Goal: Information Seeking & Learning: Learn about a topic

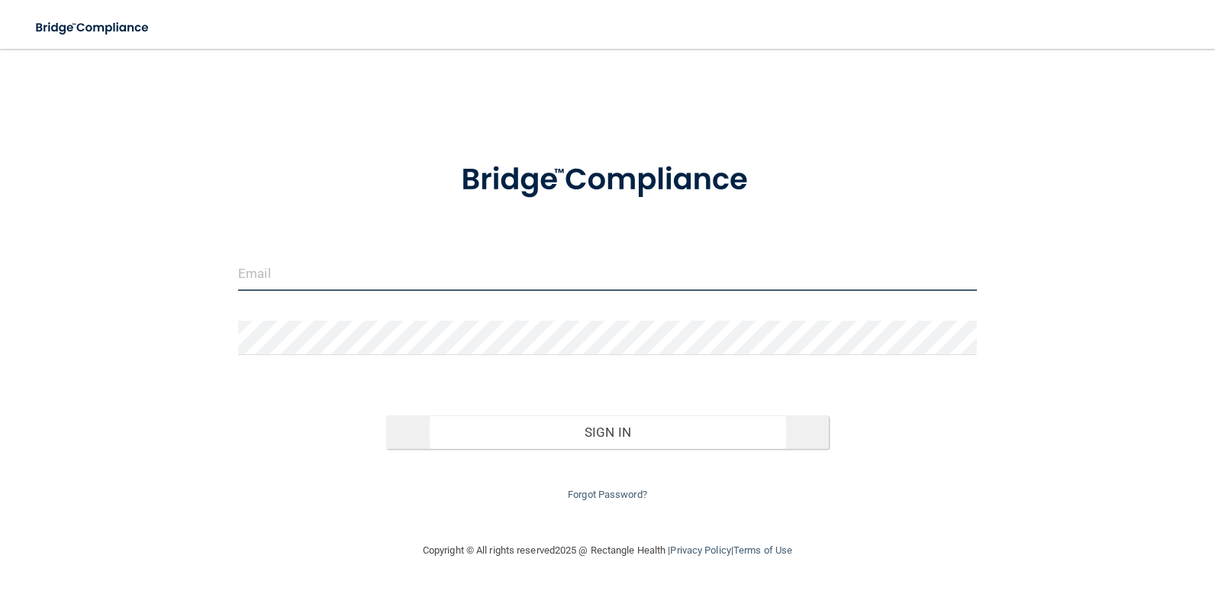
type input "[EMAIL_ADDRESS][DOMAIN_NAME]"
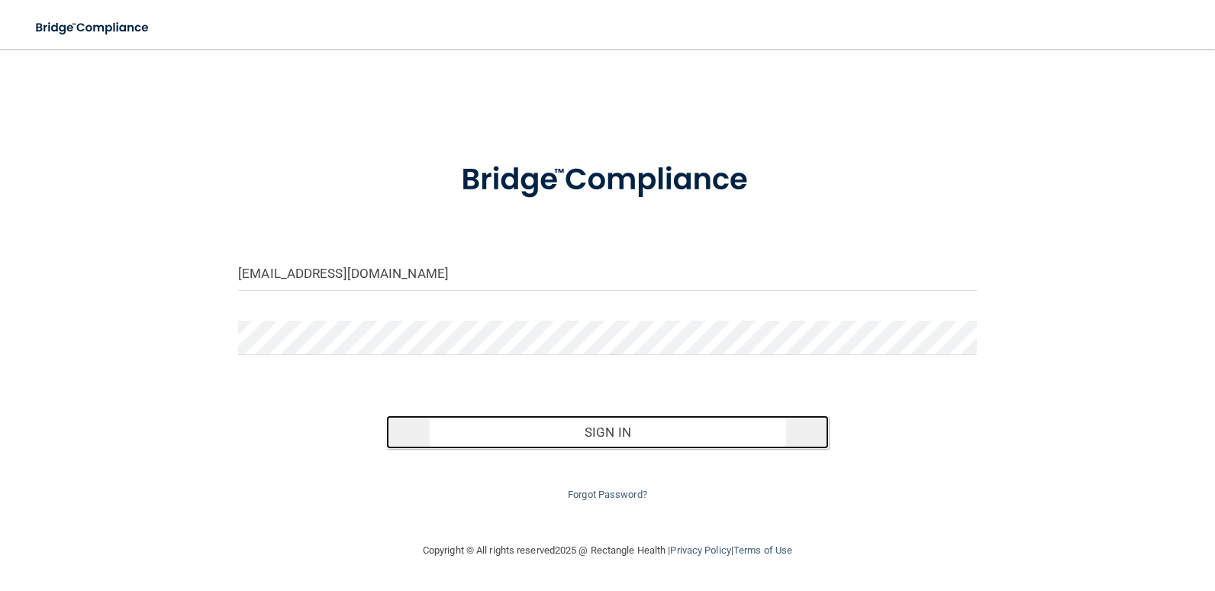
click at [610, 436] on button "Sign In" at bounding box center [608, 432] width 444 height 34
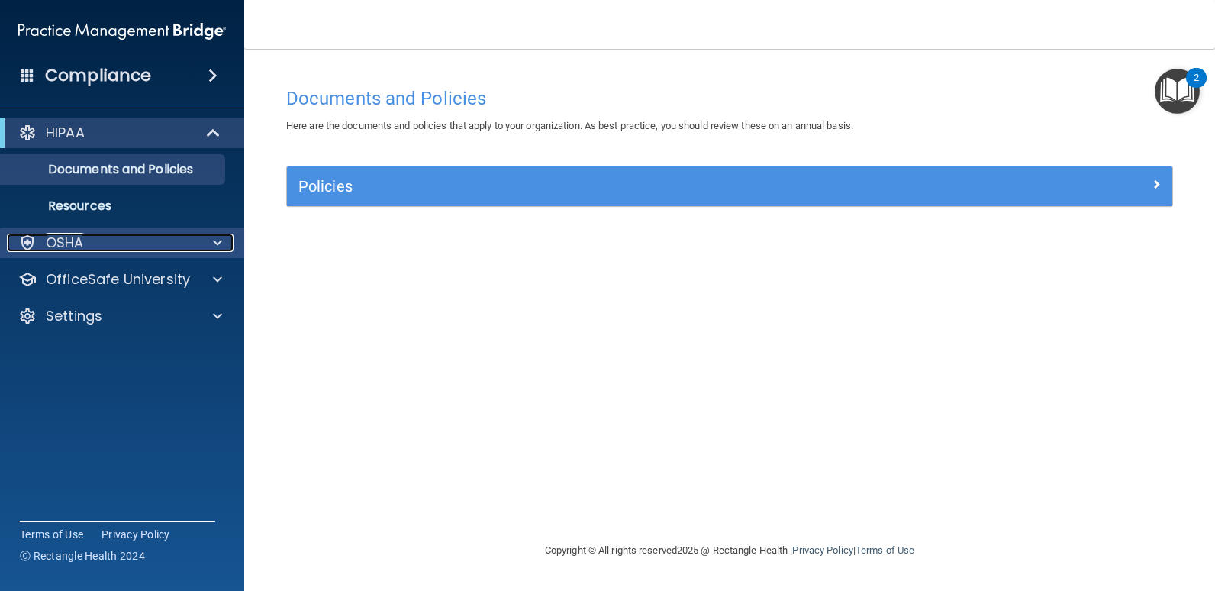
click at [157, 250] on div "OSHA" at bounding box center [101, 243] width 189 height 18
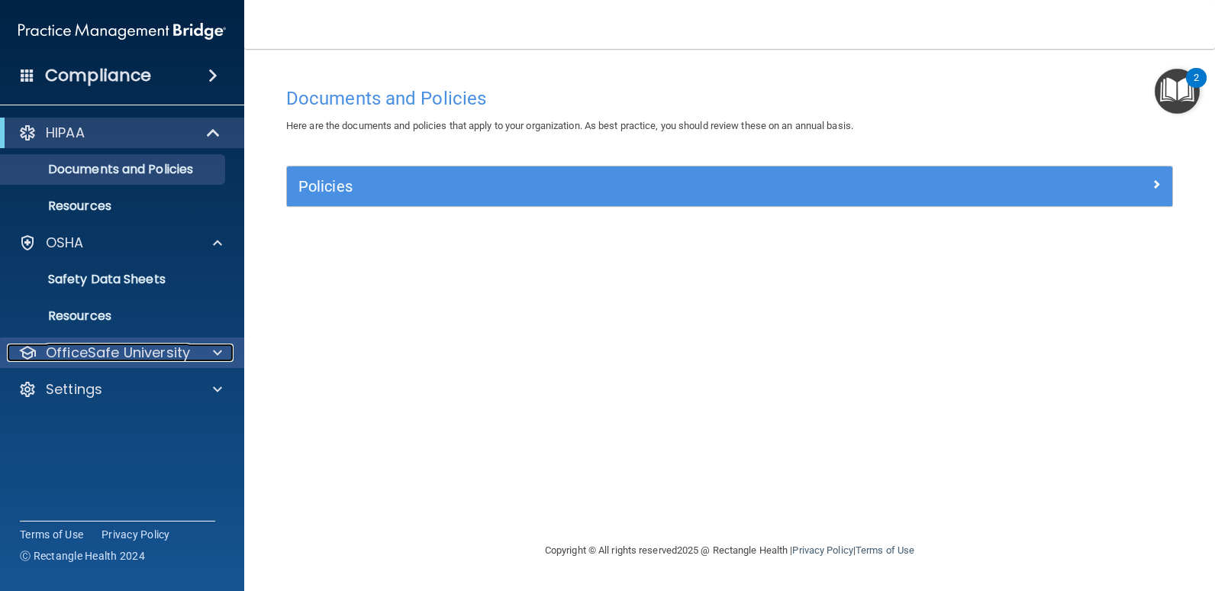
click at [137, 349] on p "OfficeSafe University" at bounding box center [118, 353] width 144 height 18
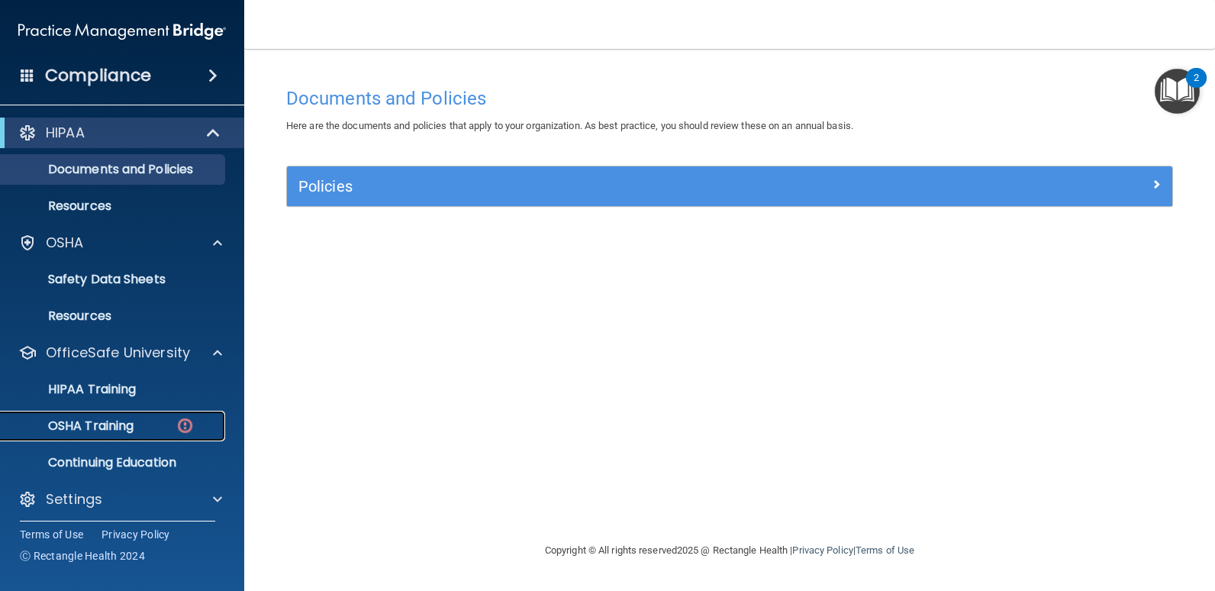
click at [131, 426] on p "OSHA Training" at bounding box center [72, 425] width 124 height 15
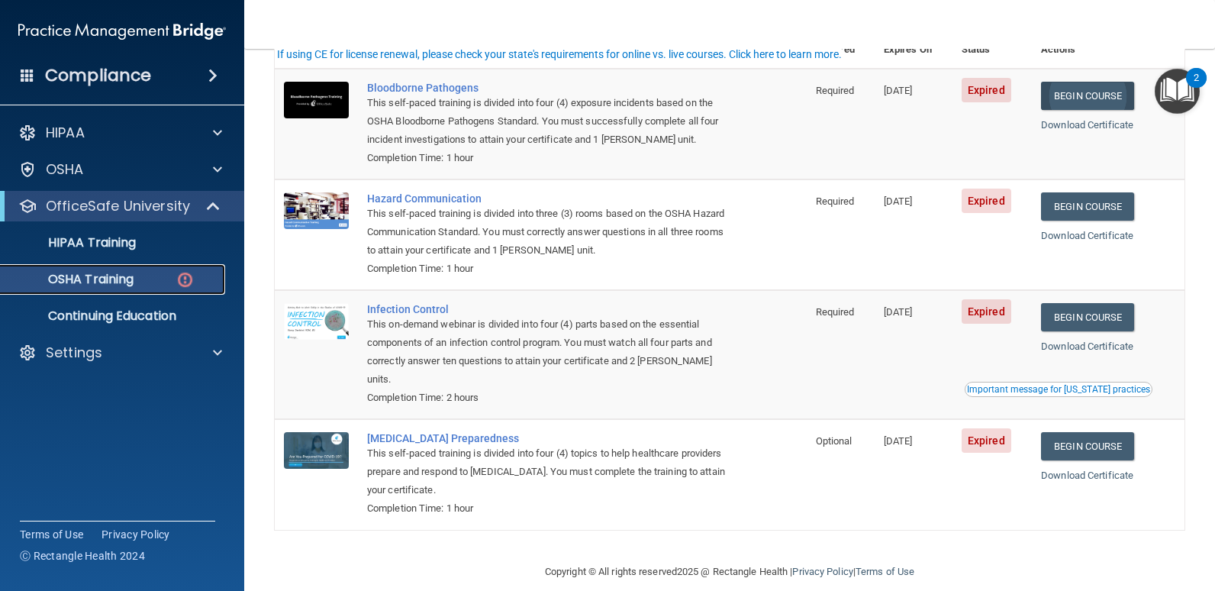
scroll to position [148, 0]
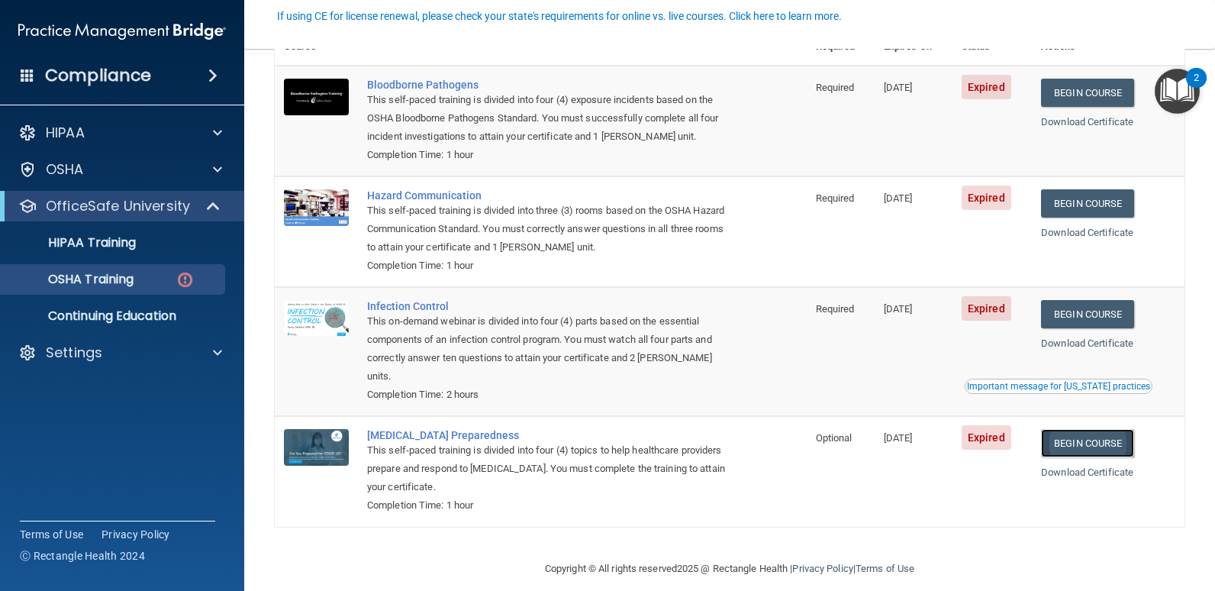
click at [1083, 429] on link "Begin Course" at bounding box center [1087, 443] width 93 height 28
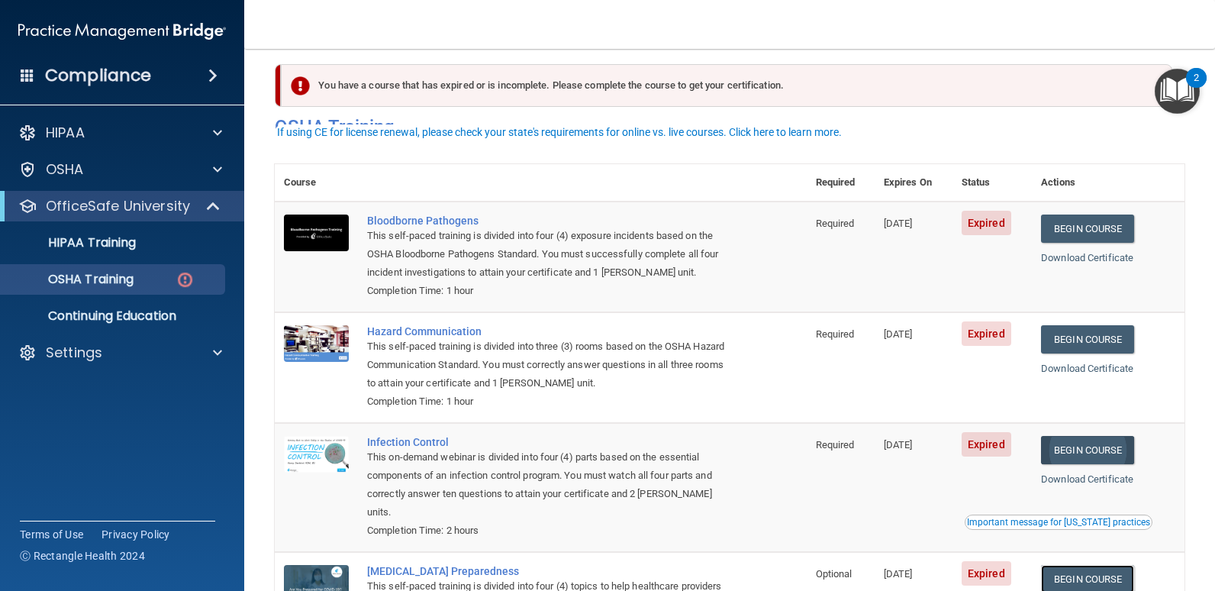
scroll to position [0, 0]
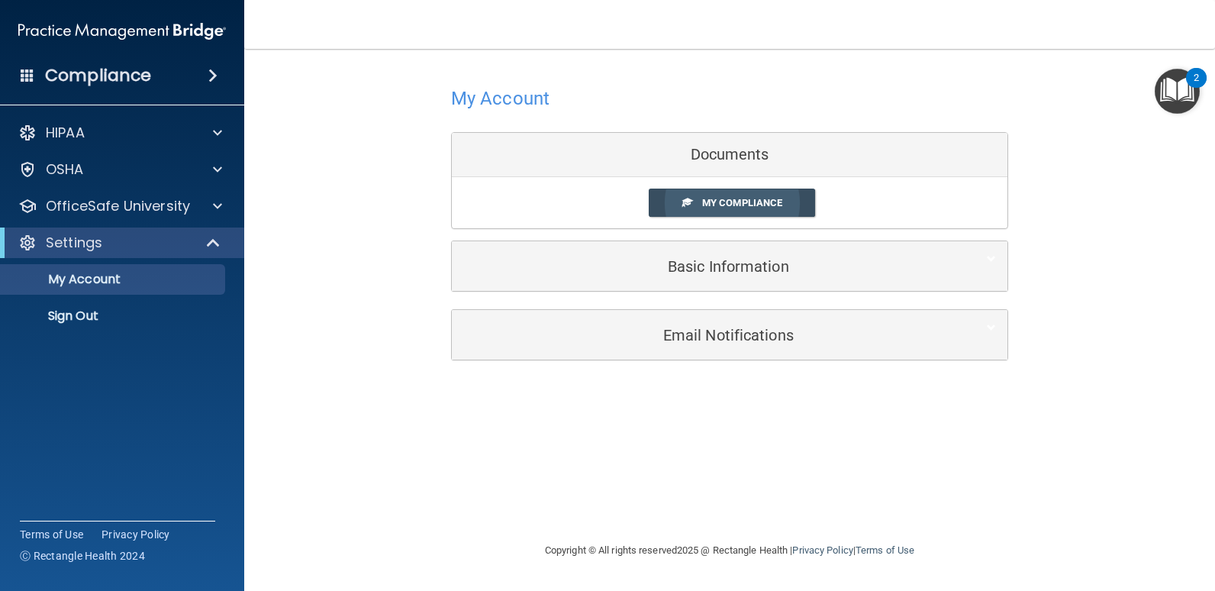
click at [690, 201] on span at bounding box center [688, 202] width 10 height 10
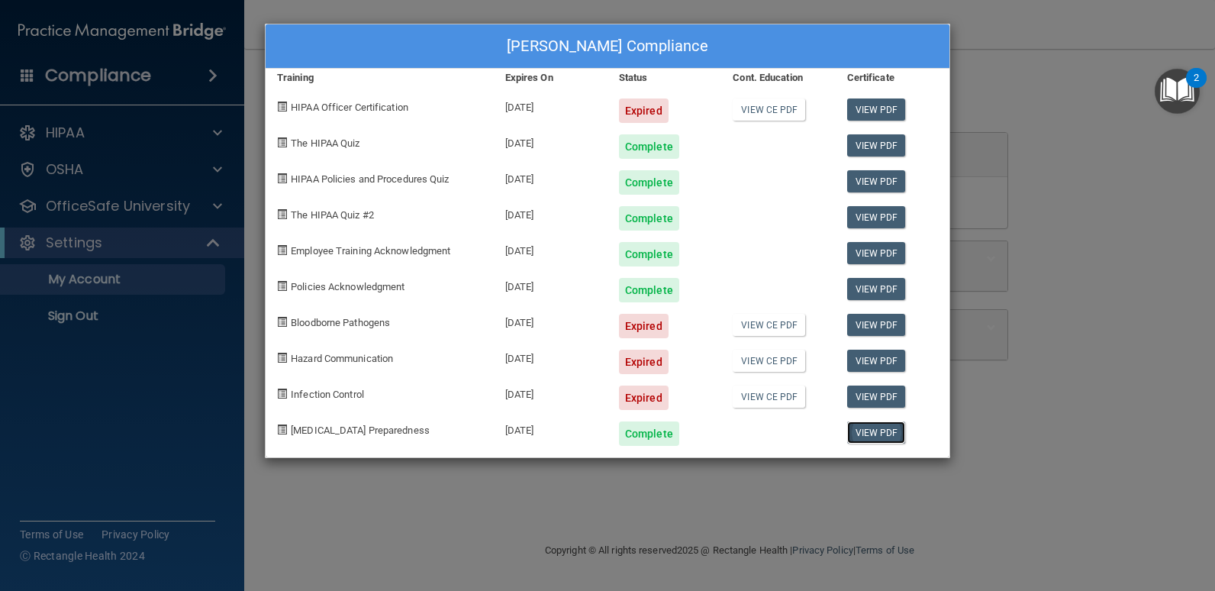
click at [876, 433] on link "View PDF" at bounding box center [876, 432] width 59 height 22
click at [1016, 107] on div "Alexandra Kodas's Compliance Training Expires On Status Cont. Education Certifi…" at bounding box center [607, 295] width 1215 height 591
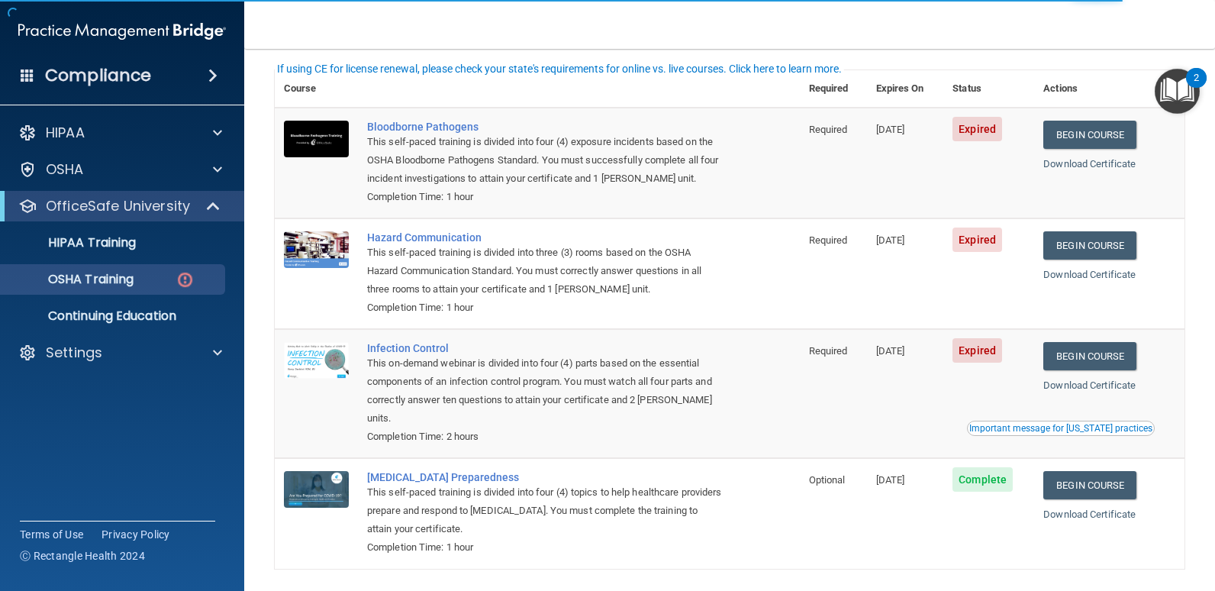
scroll to position [72, 0]
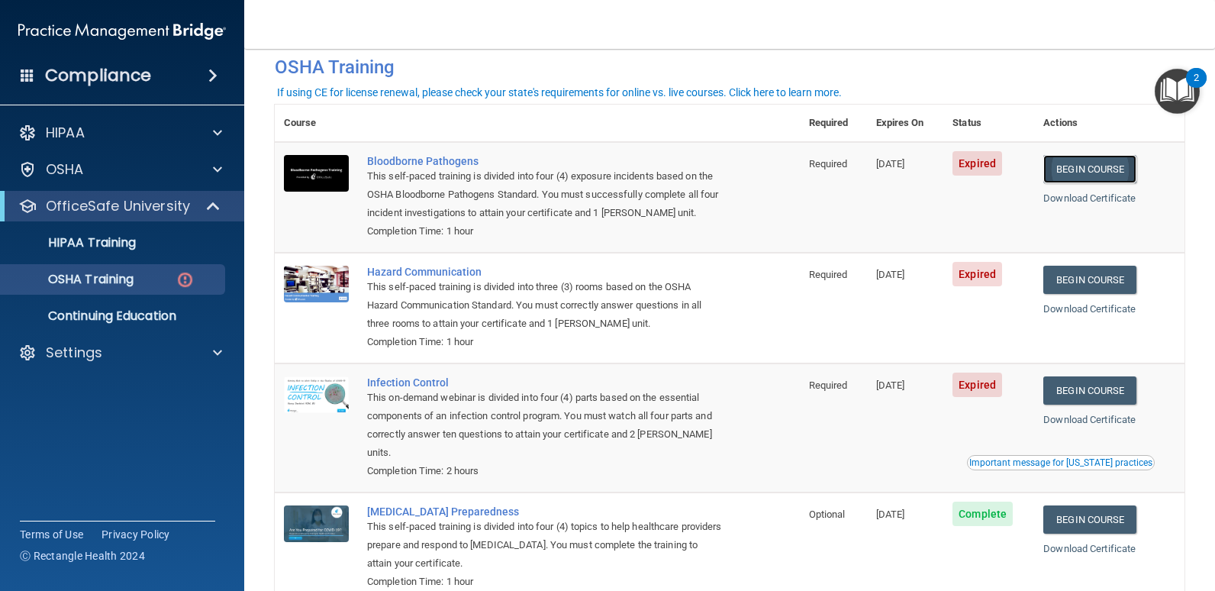
click at [1096, 173] on link "Begin Course" at bounding box center [1090, 169] width 93 height 28
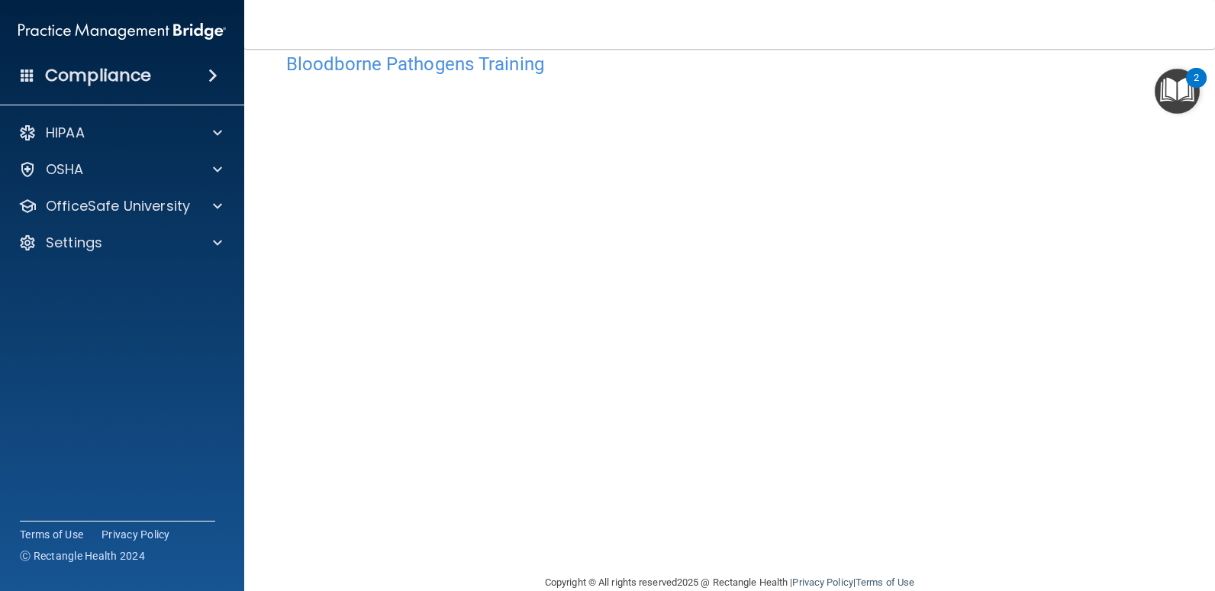
scroll to position [63, 0]
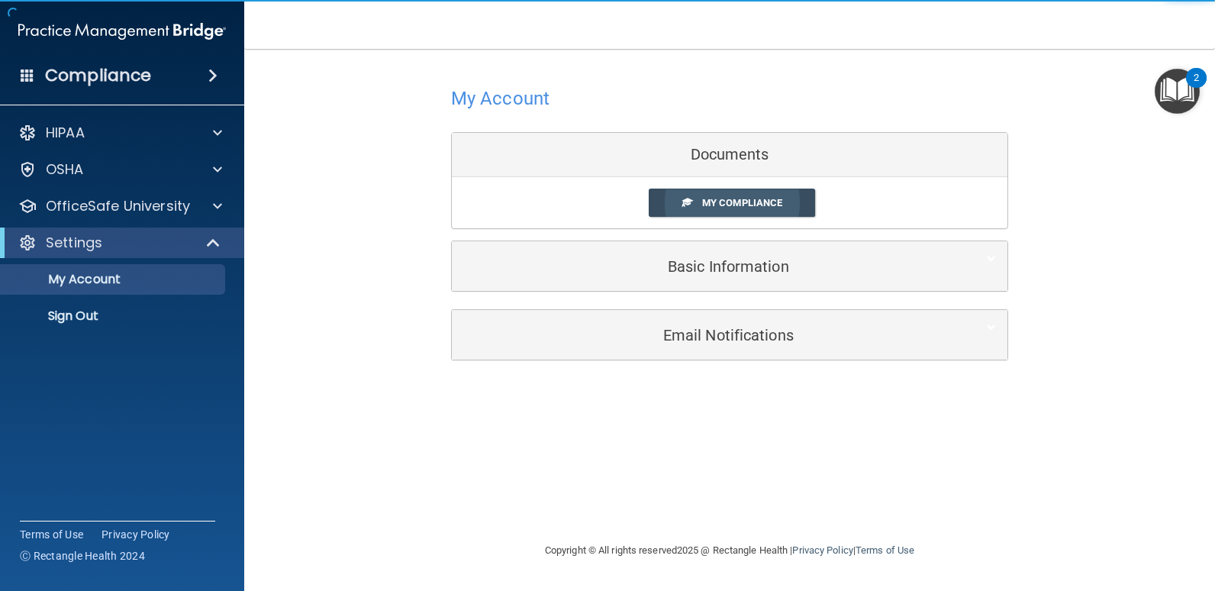
click at [699, 202] on link "My Compliance" at bounding box center [732, 203] width 167 height 28
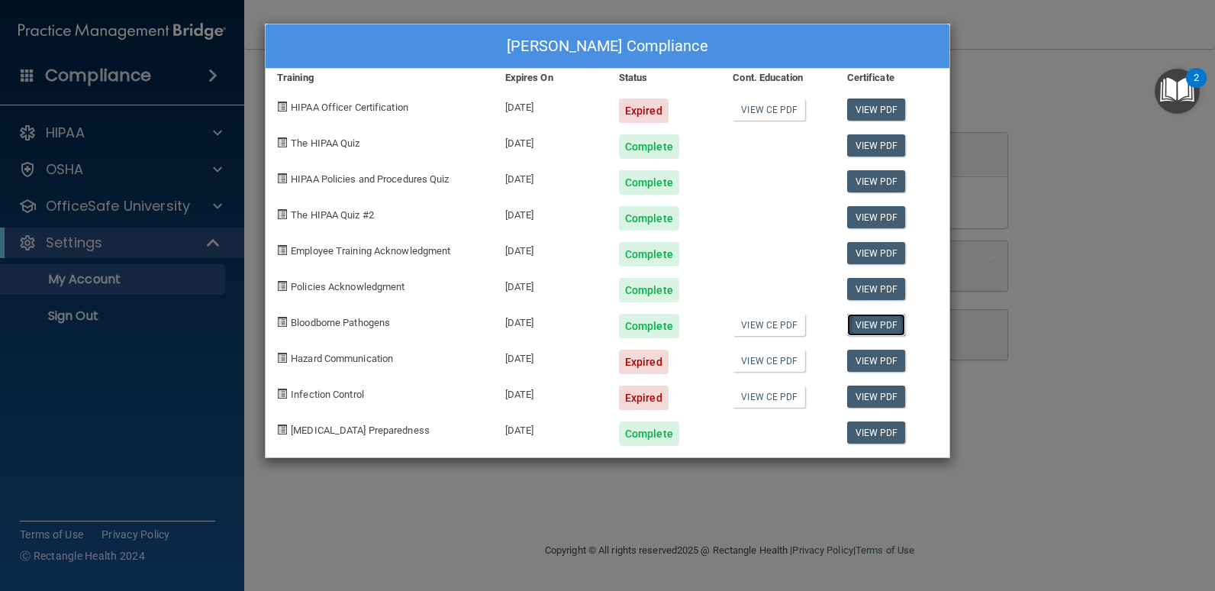
click at [882, 324] on link "View PDF" at bounding box center [876, 325] width 59 height 22
click at [767, 319] on link "View CE PDF" at bounding box center [769, 325] width 73 height 22
click at [773, 363] on link "View CE PDF" at bounding box center [769, 361] width 73 height 22
click at [770, 400] on link "View CE PDF" at bounding box center [769, 397] width 73 height 22
click at [863, 108] on link "View PDF" at bounding box center [876, 109] width 59 height 22
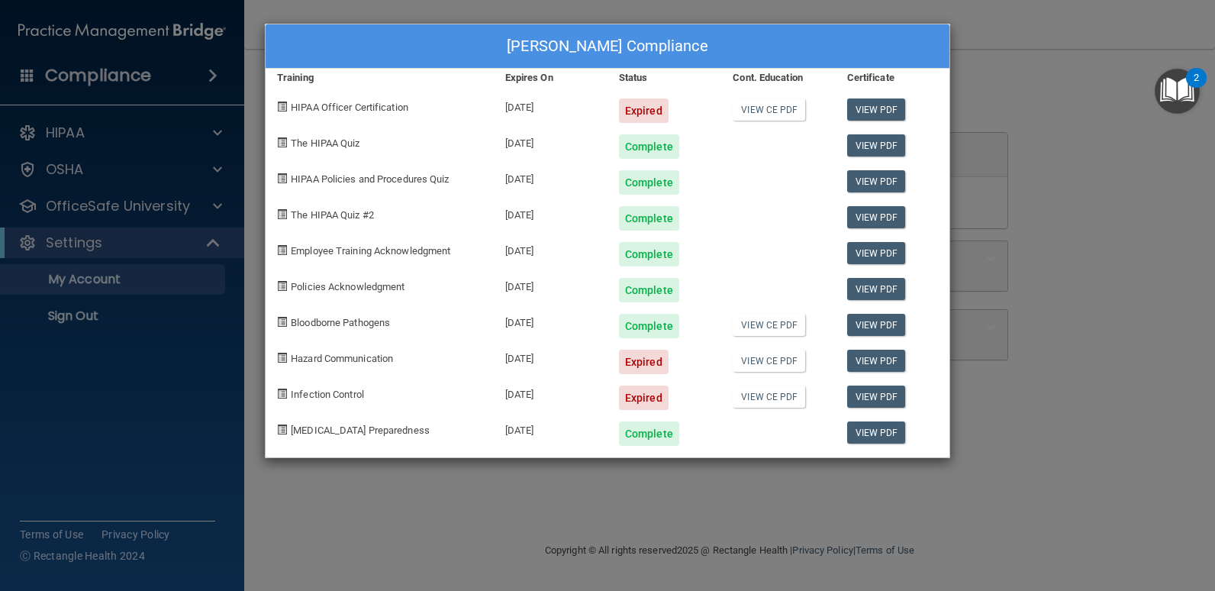
drag, startPoint x: 1080, startPoint y: 126, endPoint x: 1035, endPoint y: 163, distance: 57.5
click at [1080, 127] on div "Alexandra Kodas's Compliance Training Expires On Status Cont. Education Certifi…" at bounding box center [607, 295] width 1215 height 591
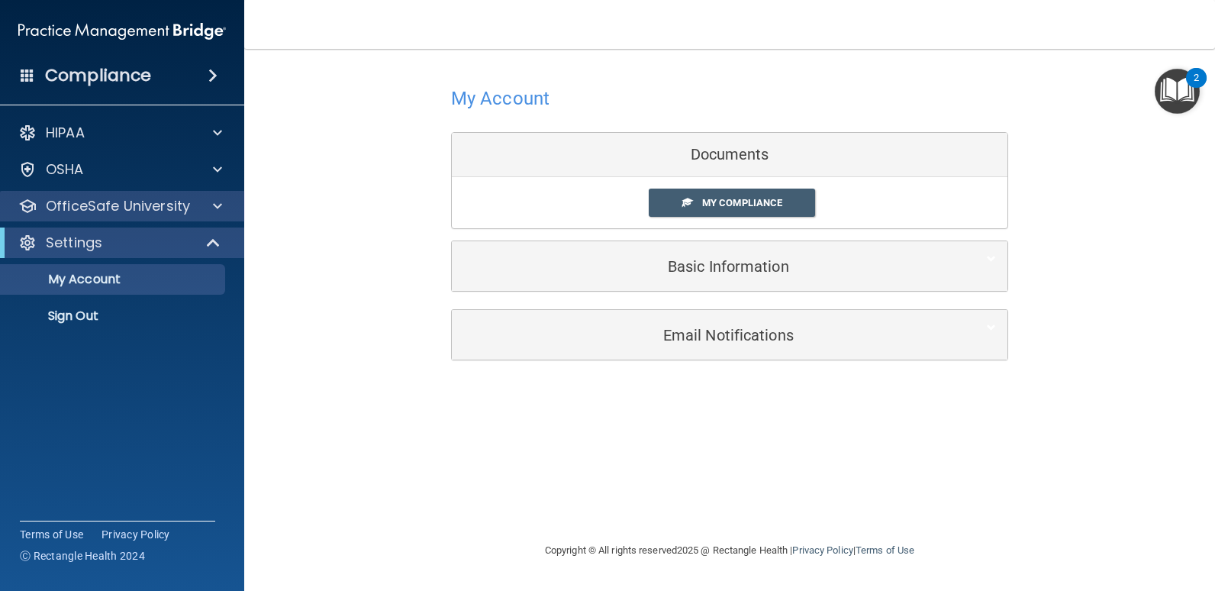
click at [123, 191] on div "OfficeSafe University" at bounding box center [122, 206] width 245 height 31
click at [197, 202] on div at bounding box center [215, 206] width 38 height 18
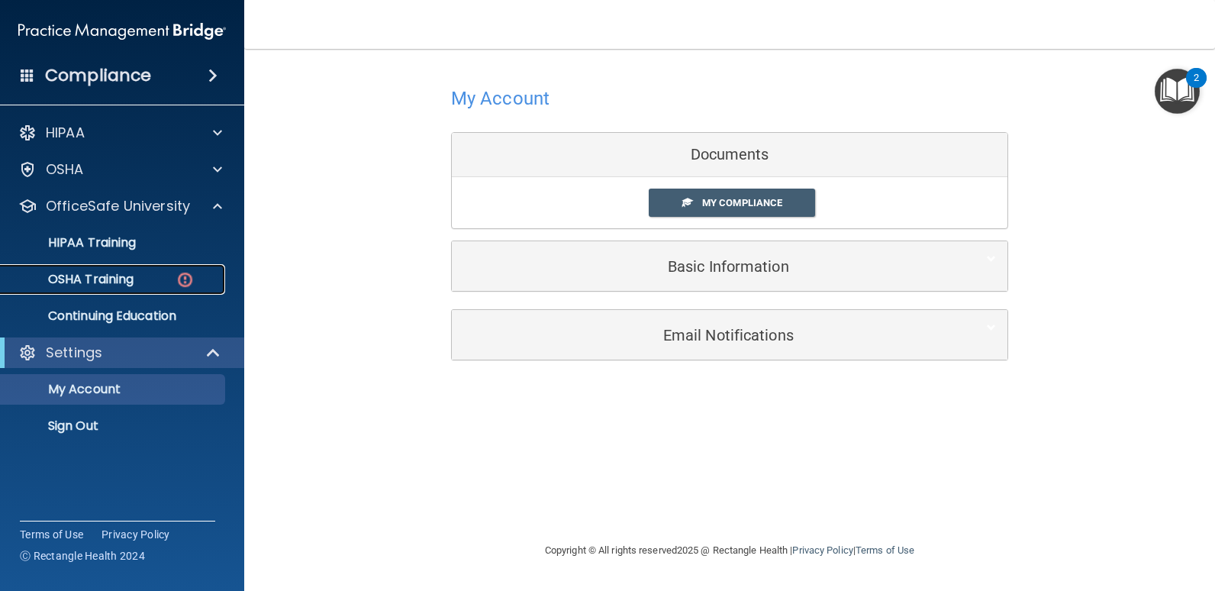
click at [147, 279] on div "OSHA Training" at bounding box center [114, 279] width 208 height 15
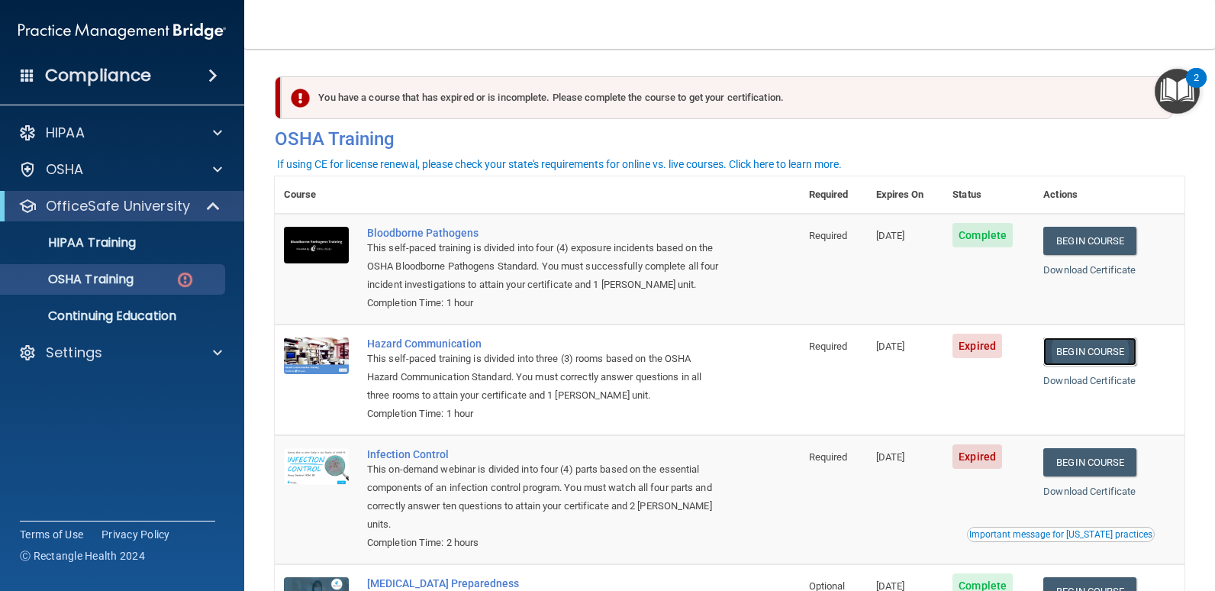
click at [1068, 350] on link "Begin Course" at bounding box center [1090, 351] width 93 height 28
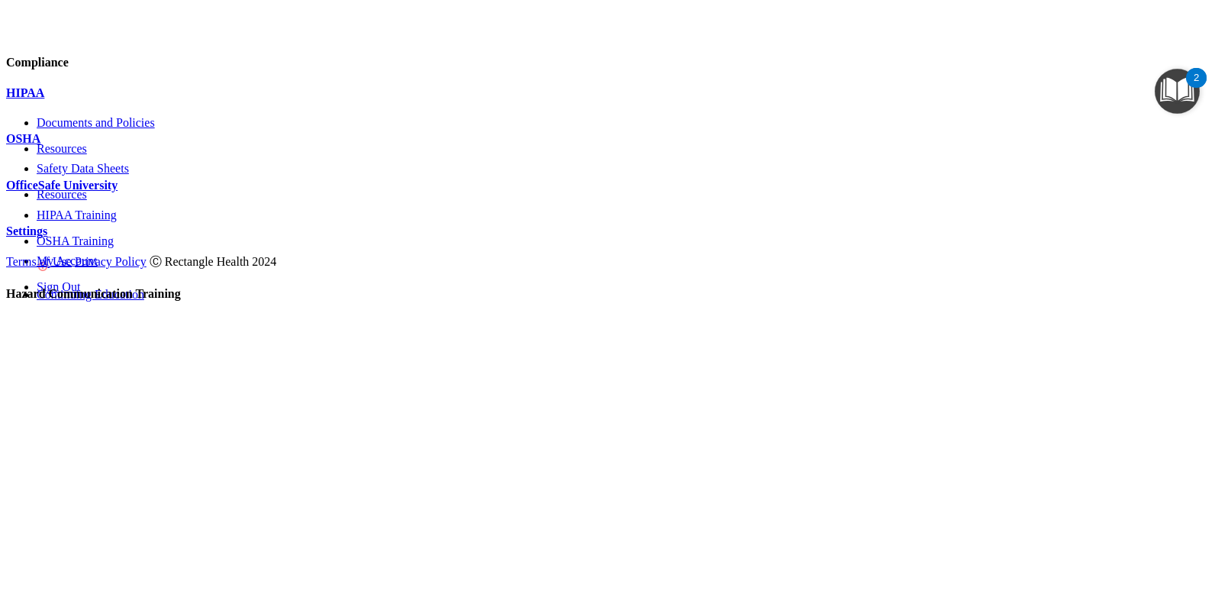
scroll to position [21, 0]
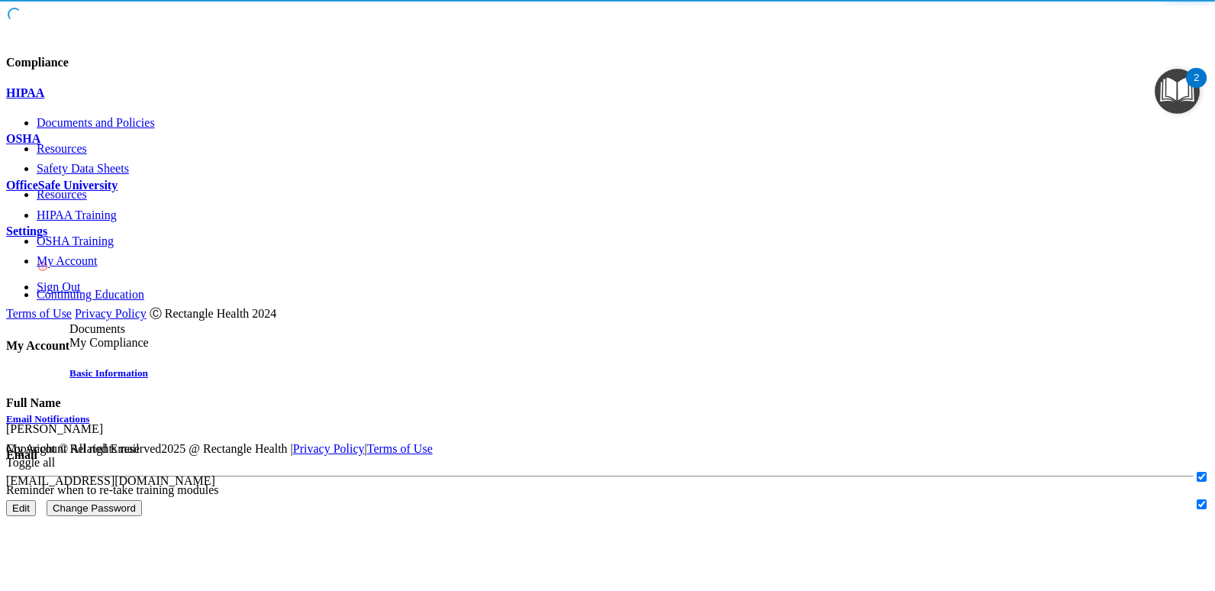
click at [149, 336] on link "My Compliance" at bounding box center [108, 342] width 79 height 13
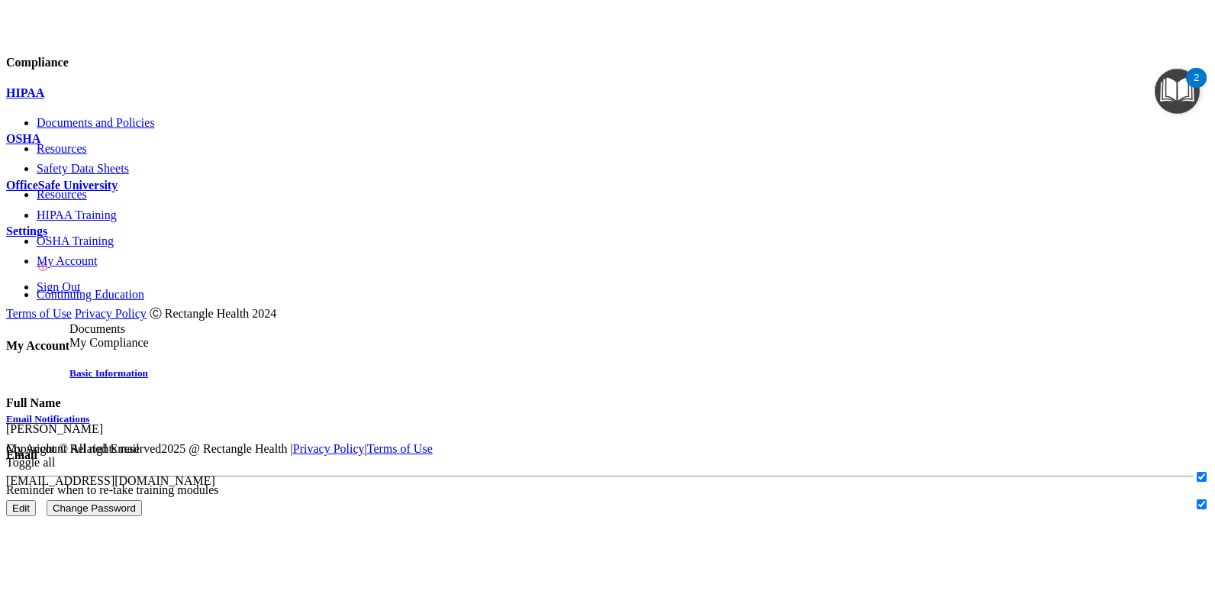
click at [127, 192] on div "OfficeSafe University" at bounding box center [607, 186] width 1203 height 14
click at [192, 192] on div "OfficeSafe University" at bounding box center [607, 186] width 1203 height 14
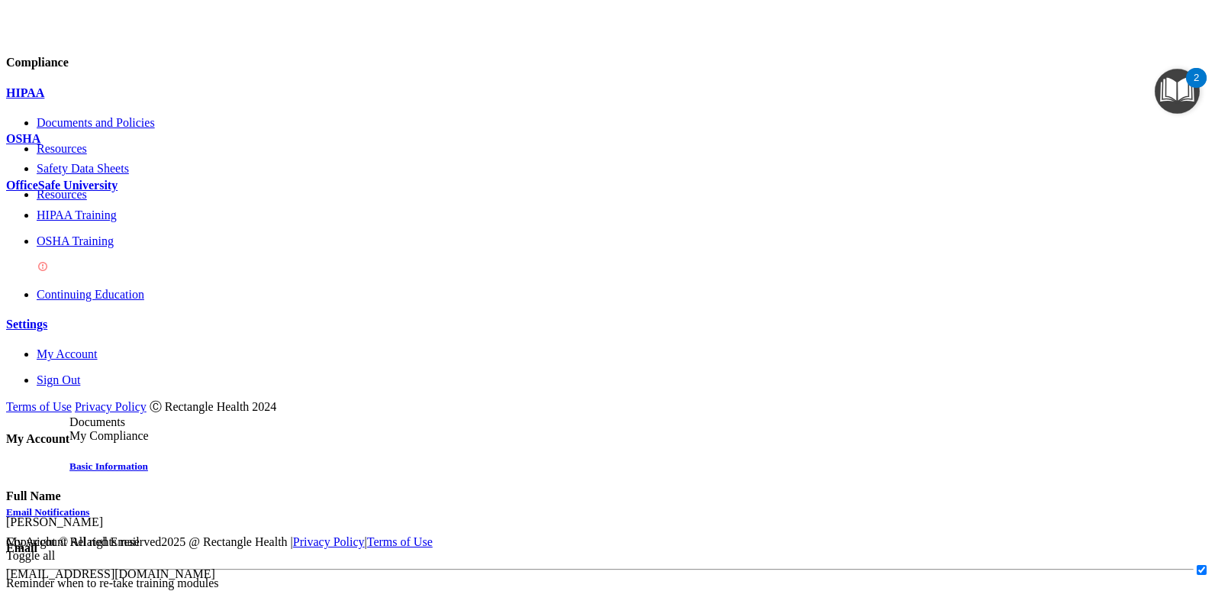
click at [124, 248] on p "OSHA Training" at bounding box center [623, 241] width 1173 height 14
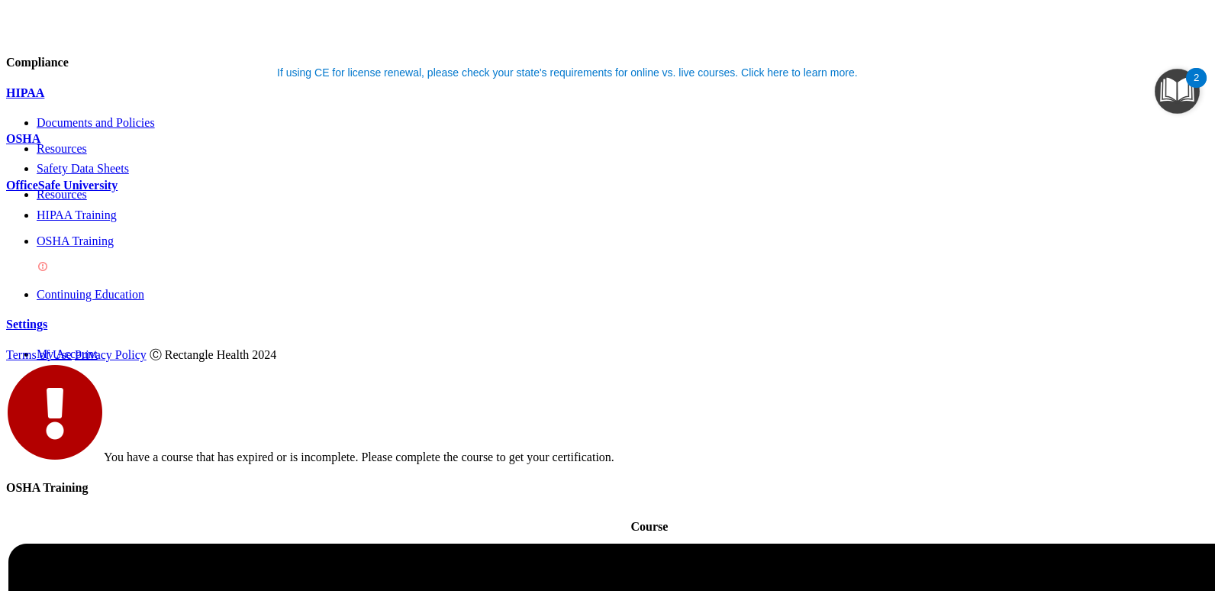
scroll to position [166, 0]
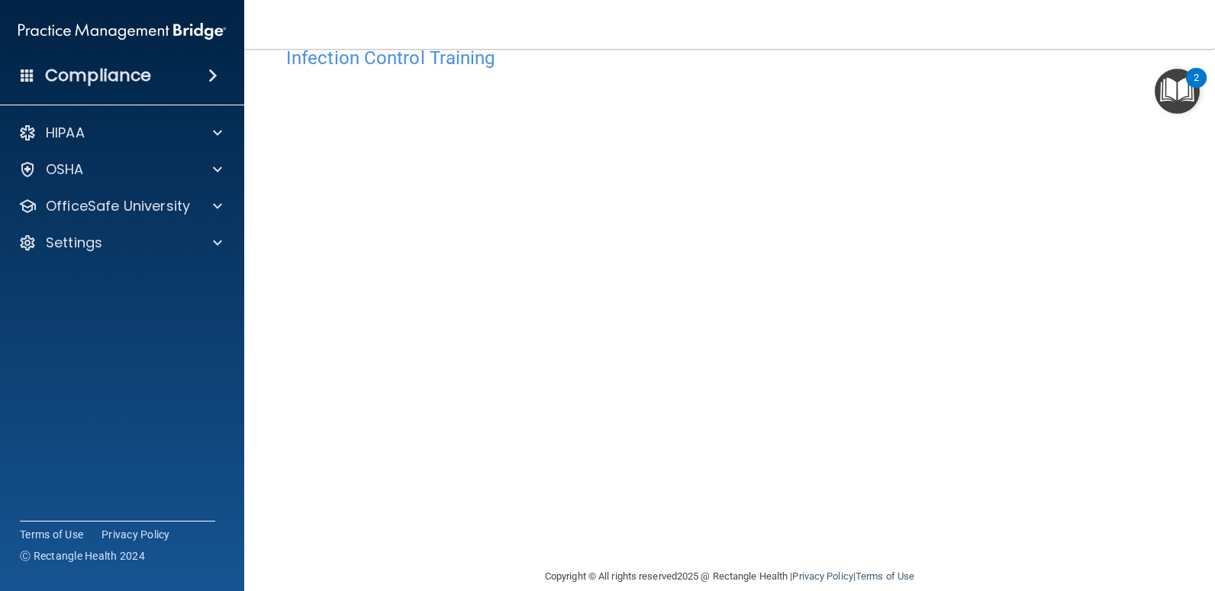
scroll to position [63, 0]
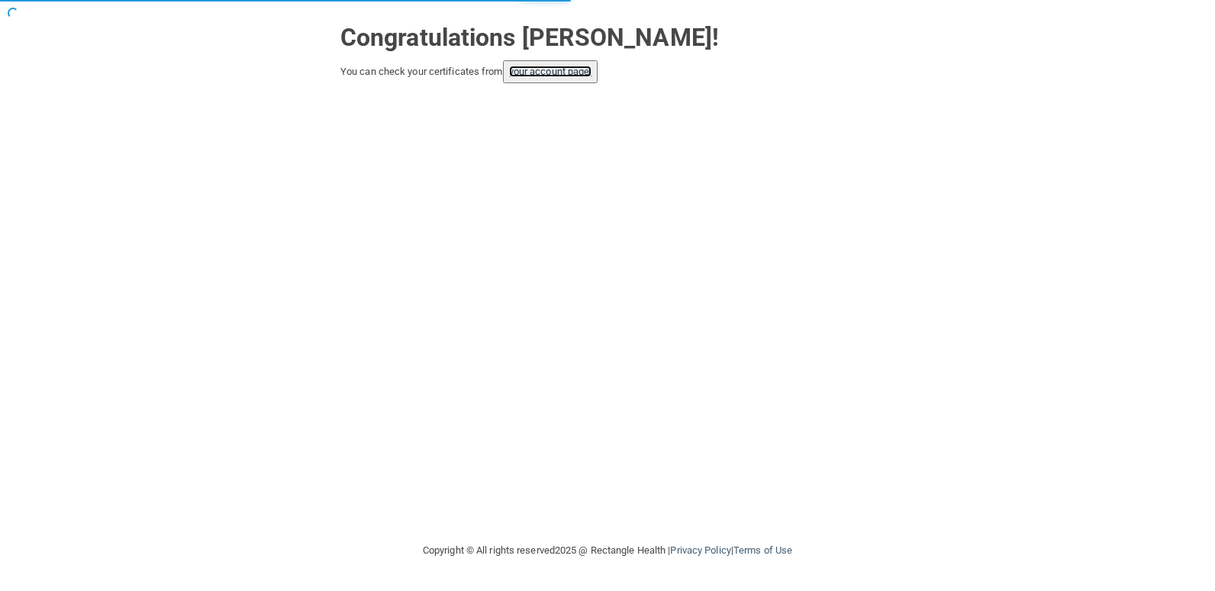
click at [547, 70] on link "your account page!" at bounding box center [550, 71] width 83 height 11
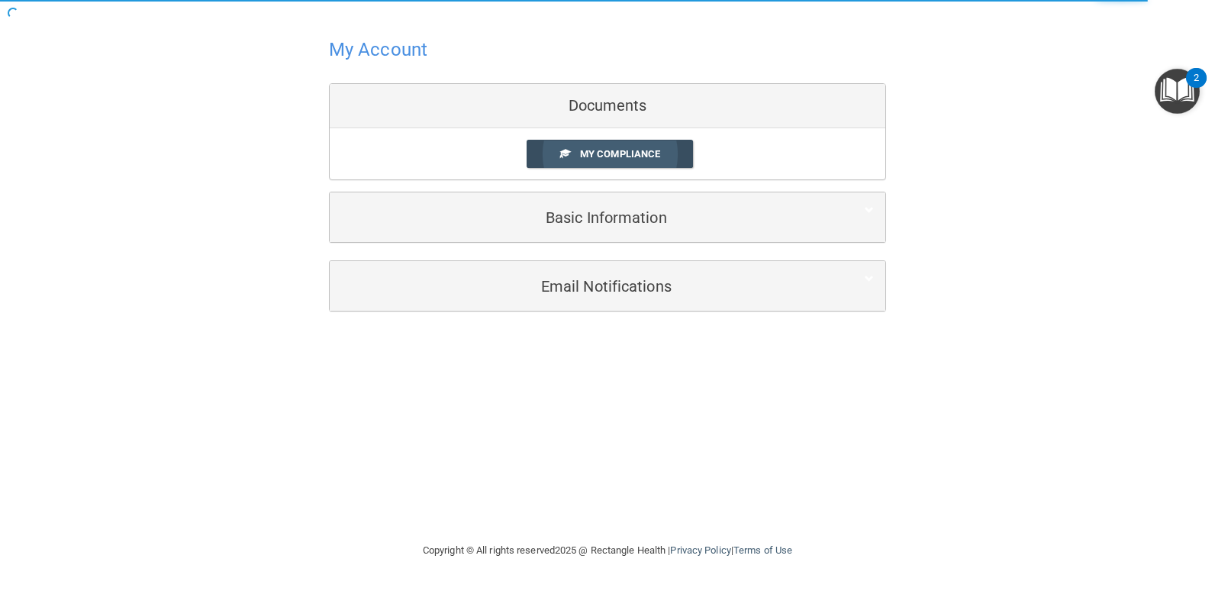
click at [641, 157] on span "My Compliance" at bounding box center [620, 153] width 80 height 11
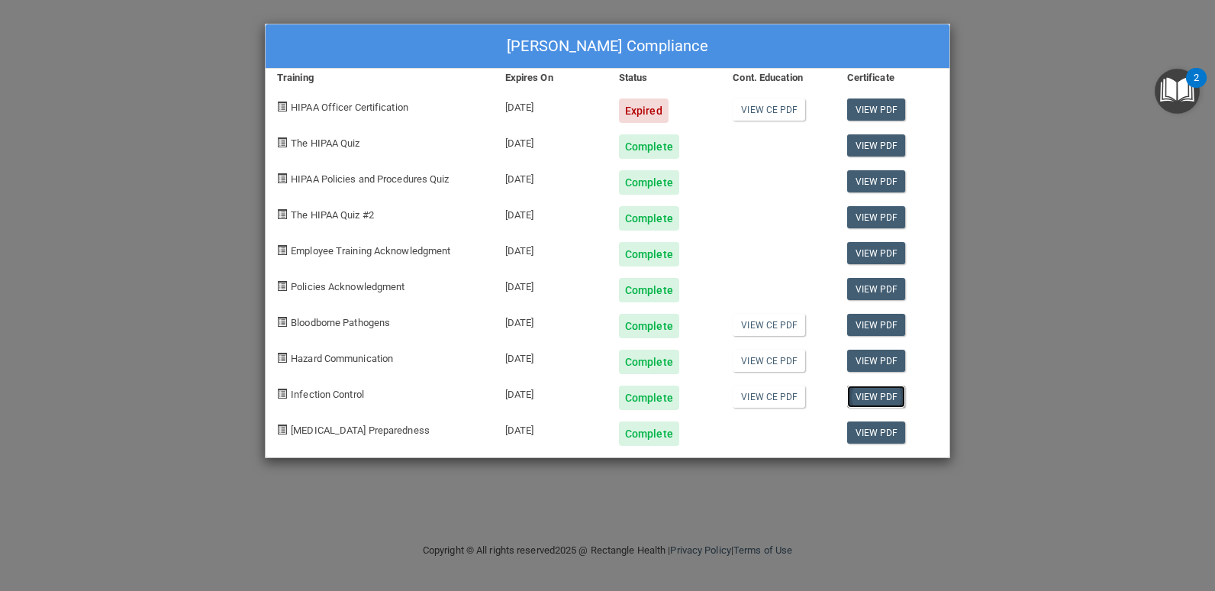
click at [873, 395] on link "View PDF" at bounding box center [876, 397] width 59 height 22
click at [1023, 107] on div "Alexandra Kodas's Compliance Training Expires On Status Cont. Education Certifi…" at bounding box center [607, 295] width 1215 height 591
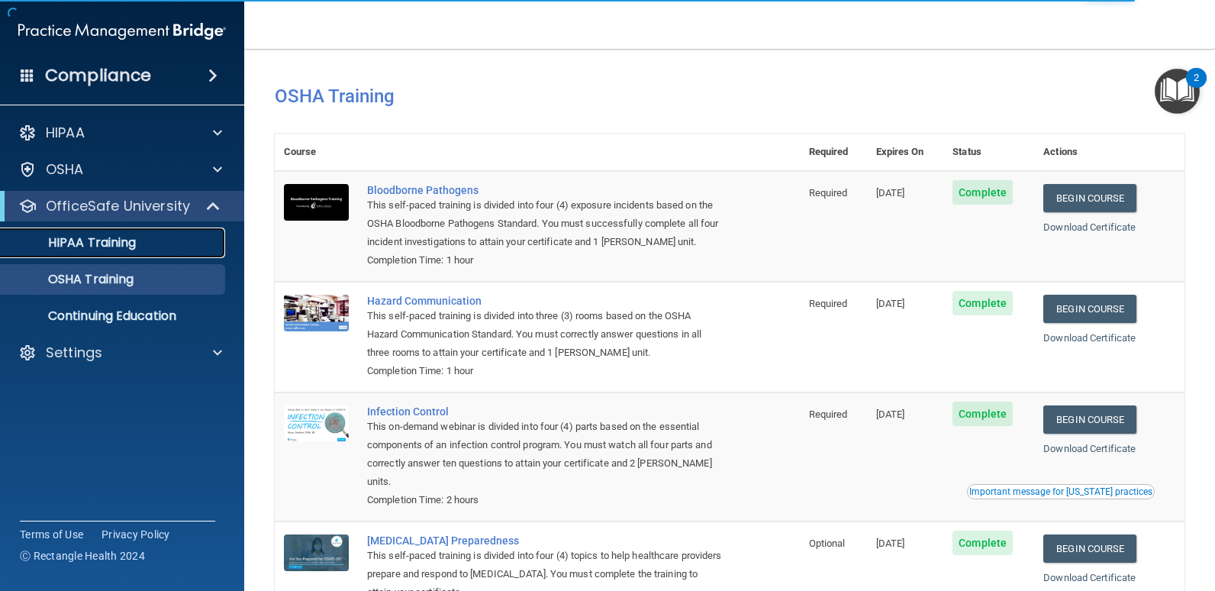
click at [118, 235] on p "HIPAA Training" at bounding box center [73, 242] width 126 height 15
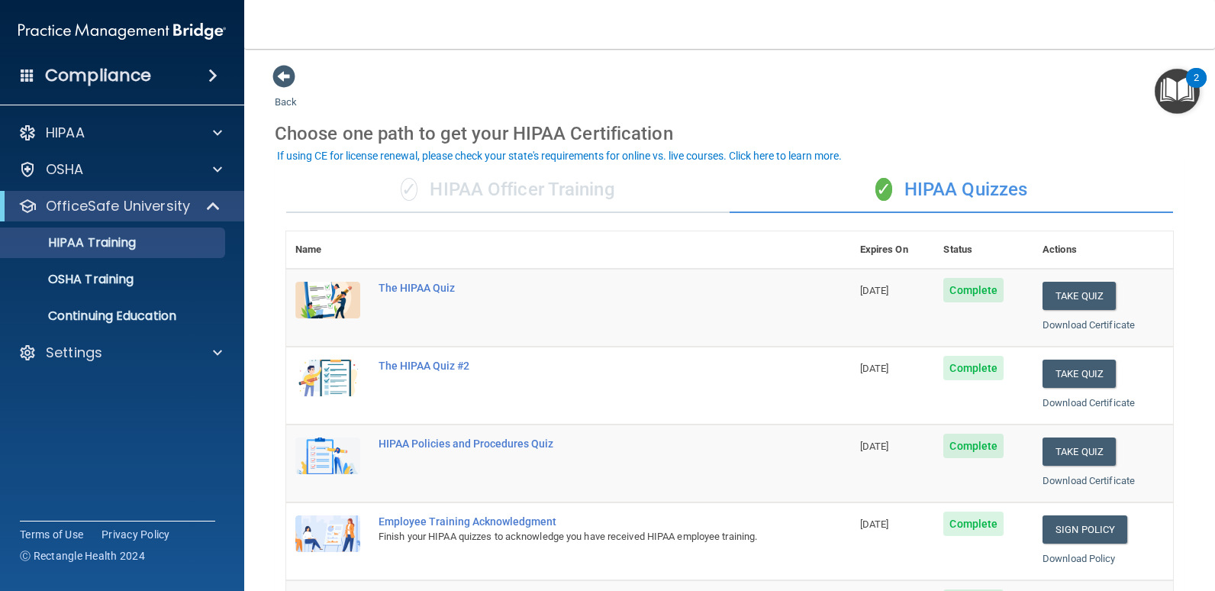
click at [642, 198] on div "✓ HIPAA Officer Training" at bounding box center [508, 190] width 444 height 46
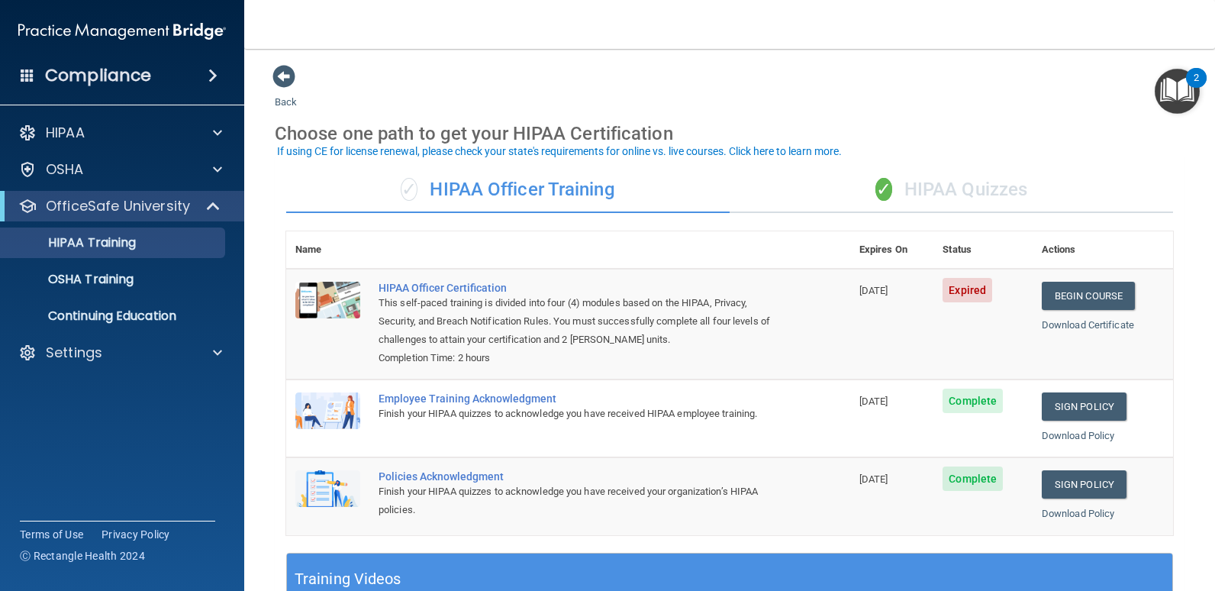
scroll to position [76, 0]
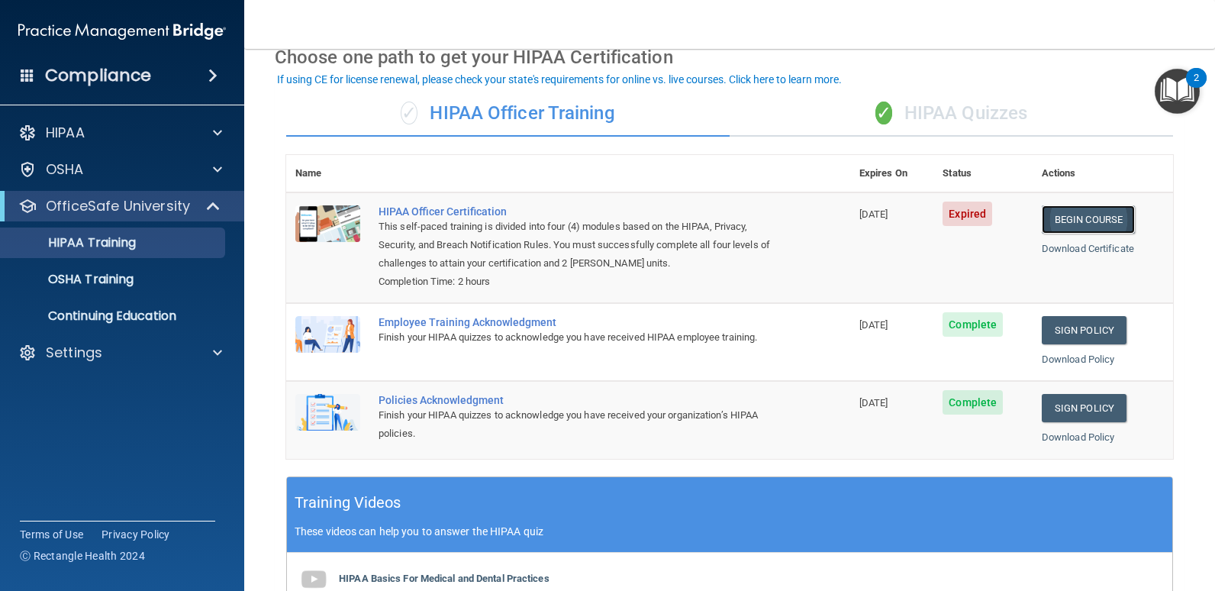
click at [1073, 213] on link "Begin Course" at bounding box center [1088, 219] width 93 height 28
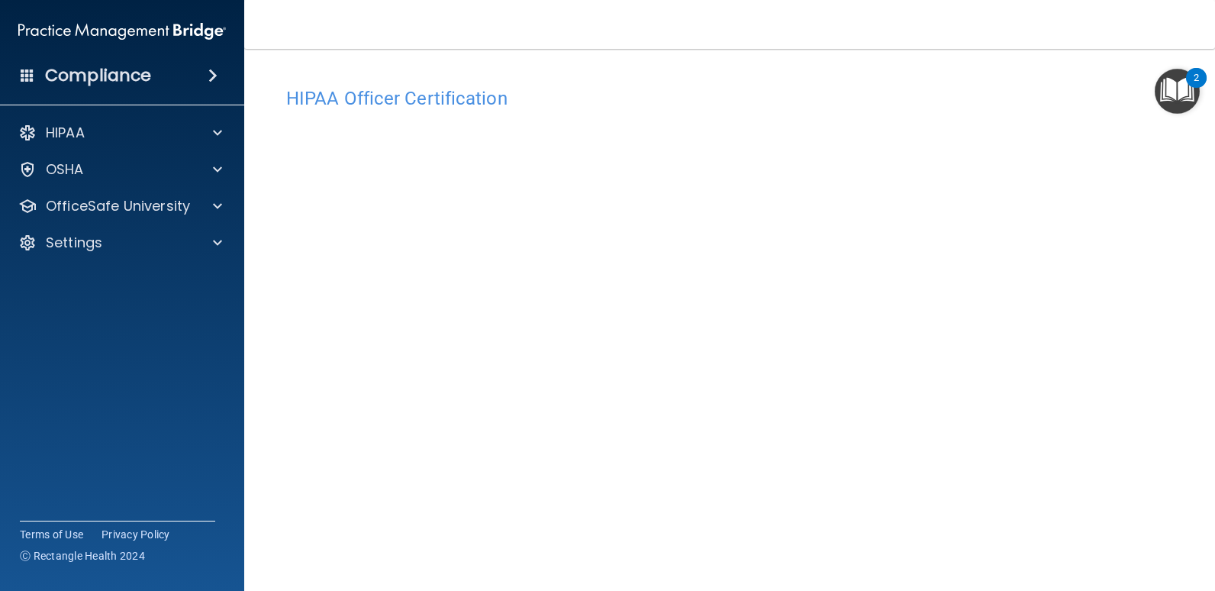
scroll to position [89, 0]
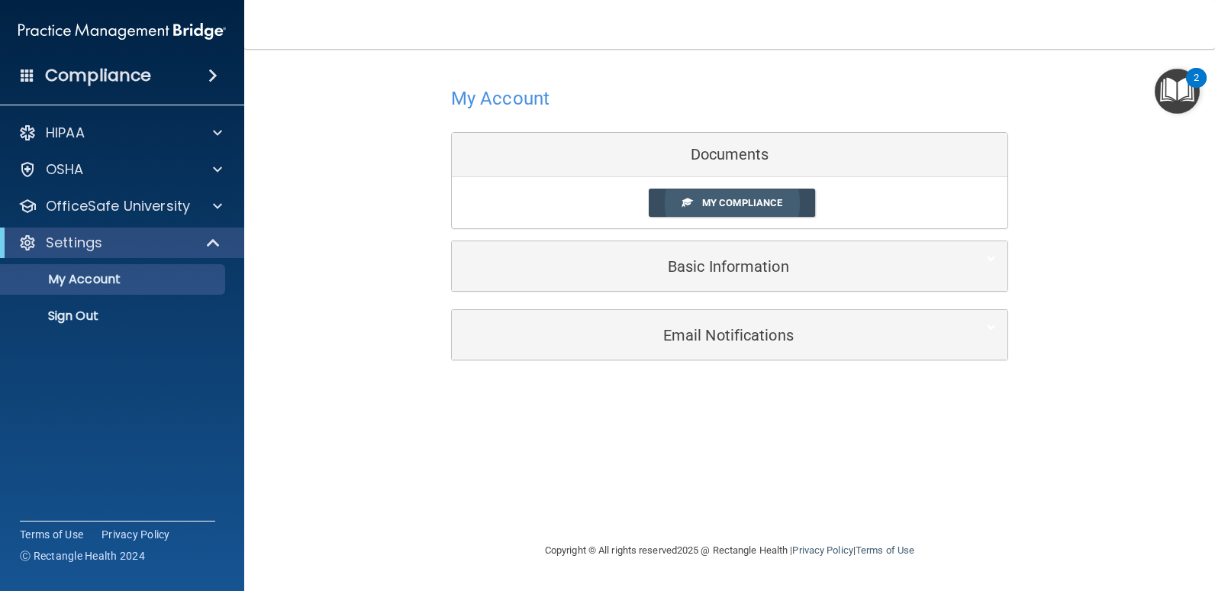
click at [715, 196] on link "My Compliance" at bounding box center [732, 203] width 167 height 28
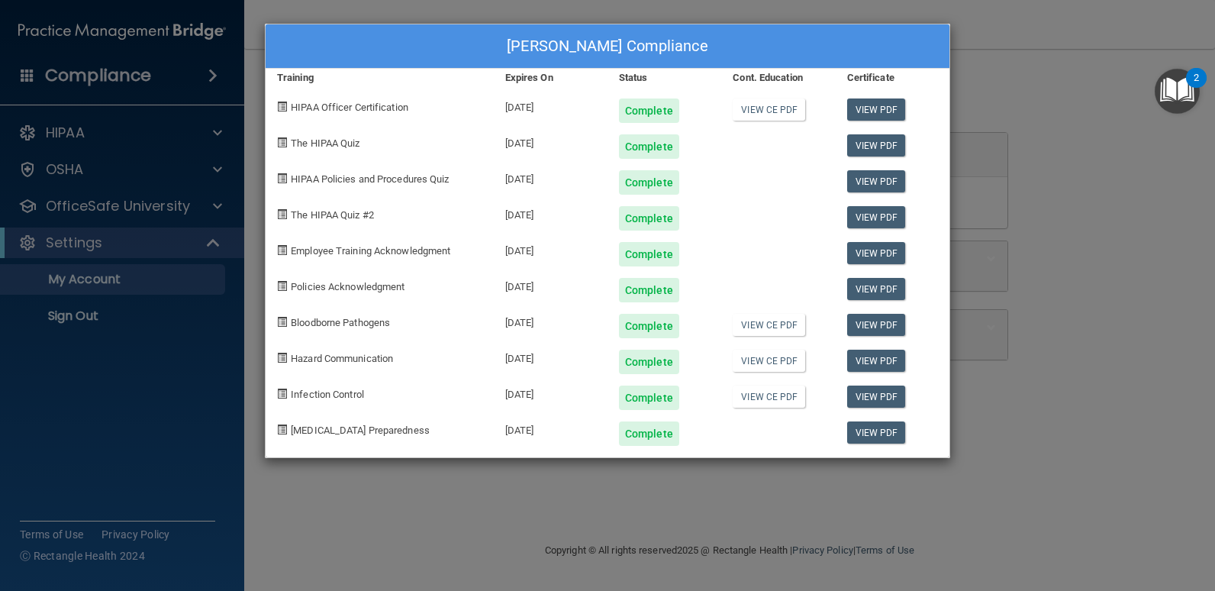
click at [787, 130] on div at bounding box center [778, 141] width 114 height 36
click at [865, 111] on link "View PDF" at bounding box center [876, 109] width 59 height 22
click at [788, 120] on link "View CE PDF" at bounding box center [769, 109] width 73 height 22
click at [1106, 163] on div "Alexandra Kodas's Compliance Training Expires On Status Cont. Education Certifi…" at bounding box center [607, 295] width 1215 height 591
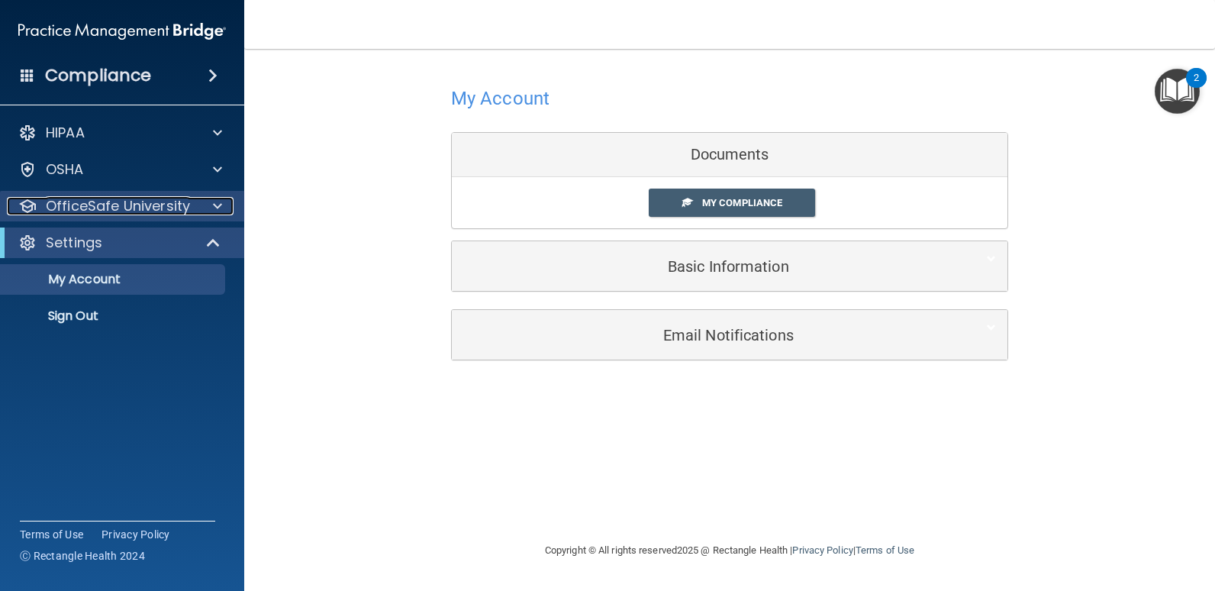
click at [119, 203] on p "OfficeSafe University" at bounding box center [118, 206] width 144 height 18
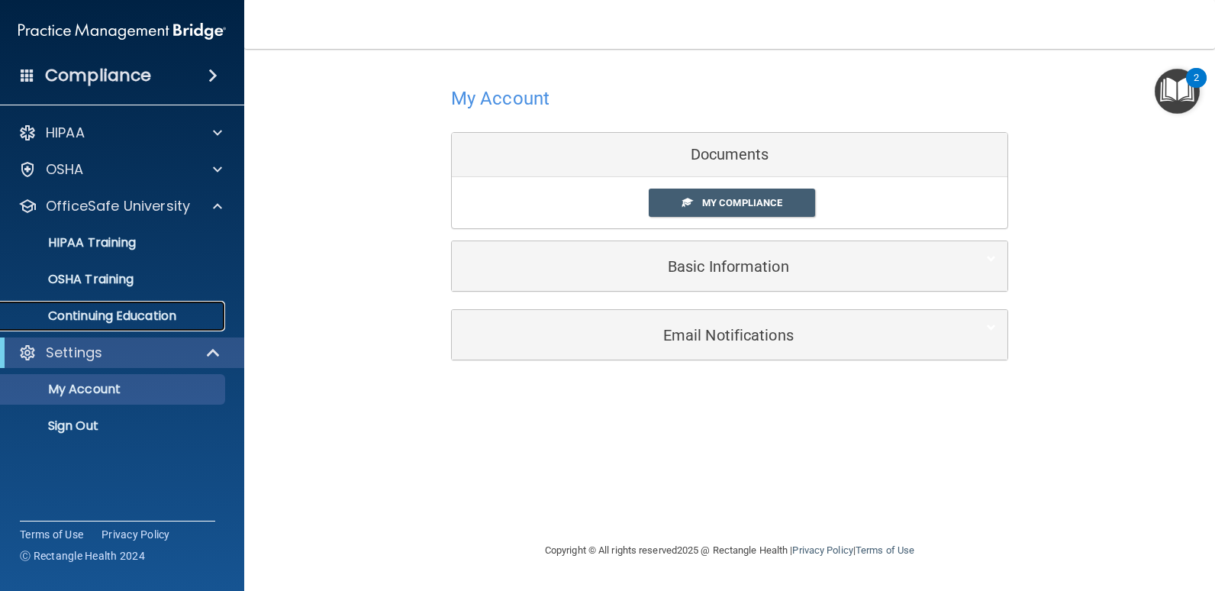
click at [117, 319] on p "Continuing Education" at bounding box center [114, 315] width 208 height 15
